Goal: Information Seeking & Learning: Learn about a topic

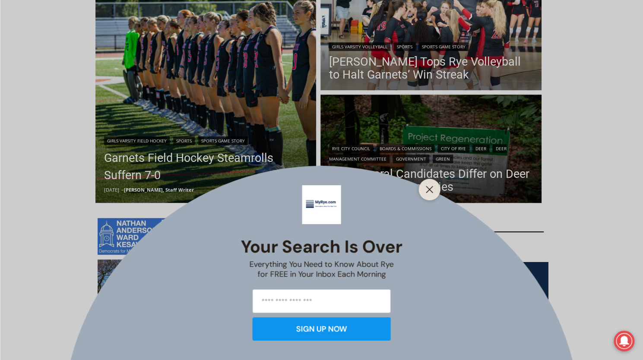
click at [432, 196] on div at bounding box center [430, 190] width 22 height 22
click at [427, 188] on icon "Close" at bounding box center [430, 190] width 8 height 8
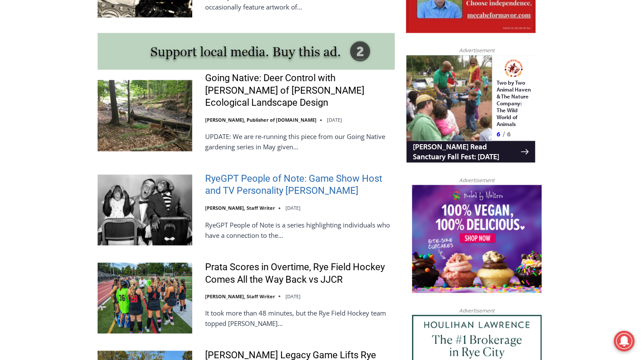
scroll to position [820, 0]
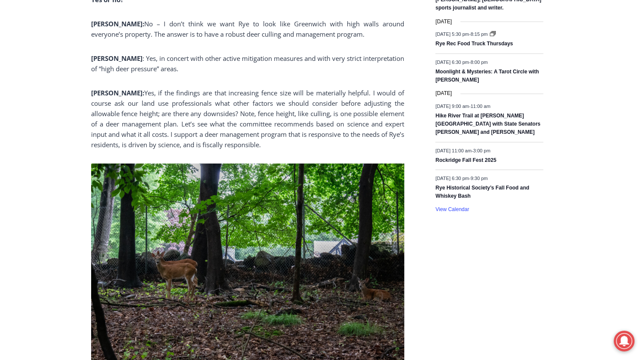
scroll to position [1511, 0]
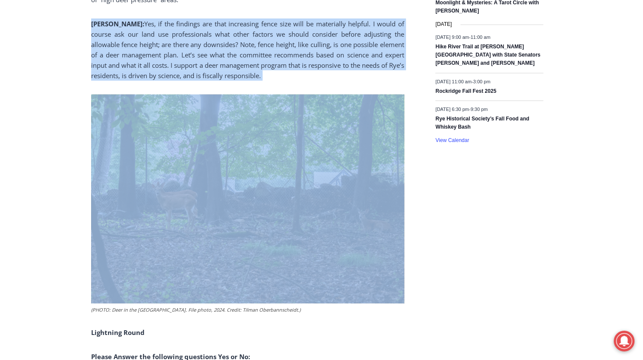
drag, startPoint x: 272, startPoint y: 88, endPoint x: 72, endPoint y: 38, distance: 206.5
click at [77, 28] on div "Home > Government > Rye City Council > Rye Mayoral Candidates Differ on Deer Ma…" at bounding box center [321, 172] width 643 height 2904
click at [65, 63] on div "Home > Government > Rye City Council > Rye Mayoral Candidates Differ on Deer Ma…" at bounding box center [321, 172] width 643 height 2904
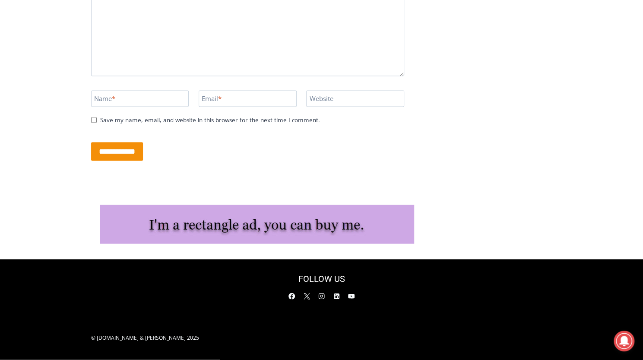
scroll to position [2993, 0]
